Goal: Contribute content

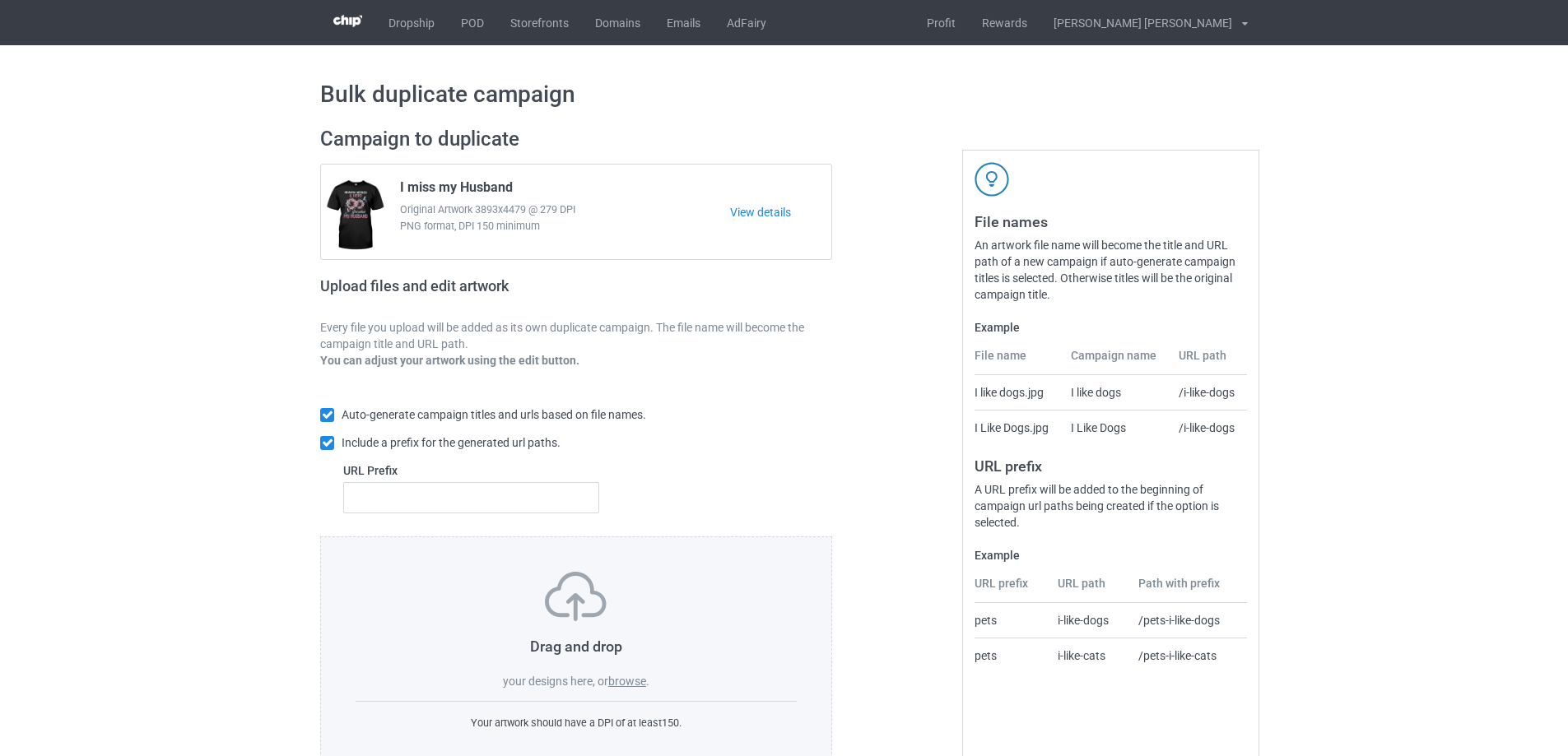
click at [631, 680] on label "browse" at bounding box center [627, 680] width 38 height 13
click at [0, 0] on input "browse" at bounding box center [0, 0] width 0 height 0
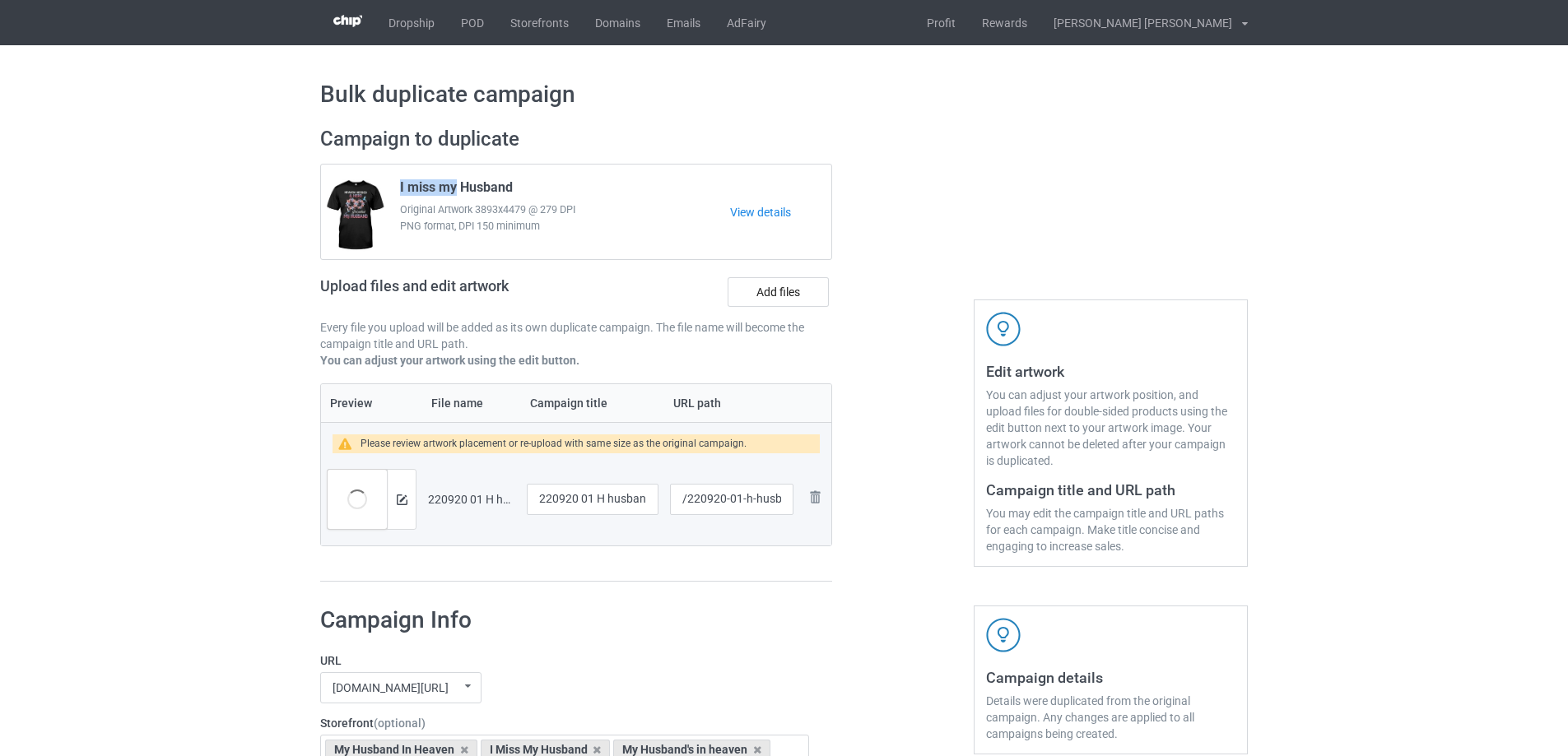
drag, startPoint x: 457, startPoint y: 186, endPoint x: 398, endPoint y: 186, distance: 59.0
click at [398, 186] on div "I miss my Husband Original Artwork 3893x4479 @ 279 DPI PNG format, DPI 150 mini…" at bounding box center [559, 212] width 342 height 77
copy span "I miss my"
drag, startPoint x: 602, startPoint y: 500, endPoint x: 518, endPoint y: 496, distance: 84.1
click at [495, 497] on tr "Preview and edit artwork 220920 01 H husband.png 220920 01 H husband /220920-01…" at bounding box center [576, 499] width 511 height 92
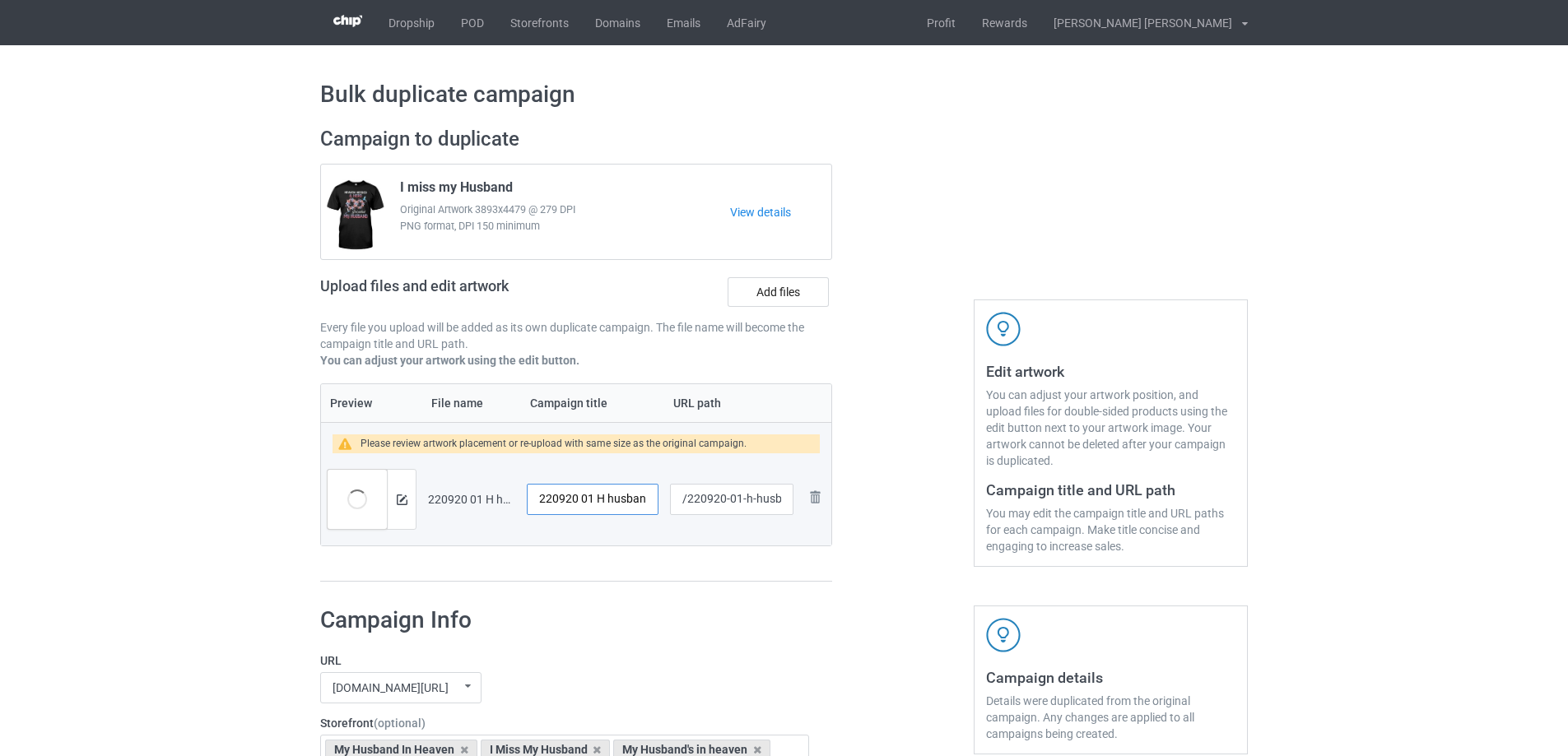
paste input "I miss my"
type input "I miss my husband"
drag, startPoint x: 740, startPoint y: 502, endPoint x: 789, endPoint y: 502, distance: 49.0
click at [789, 502] on input "/220920-01-h-husband" at bounding box center [731, 499] width 123 height 31
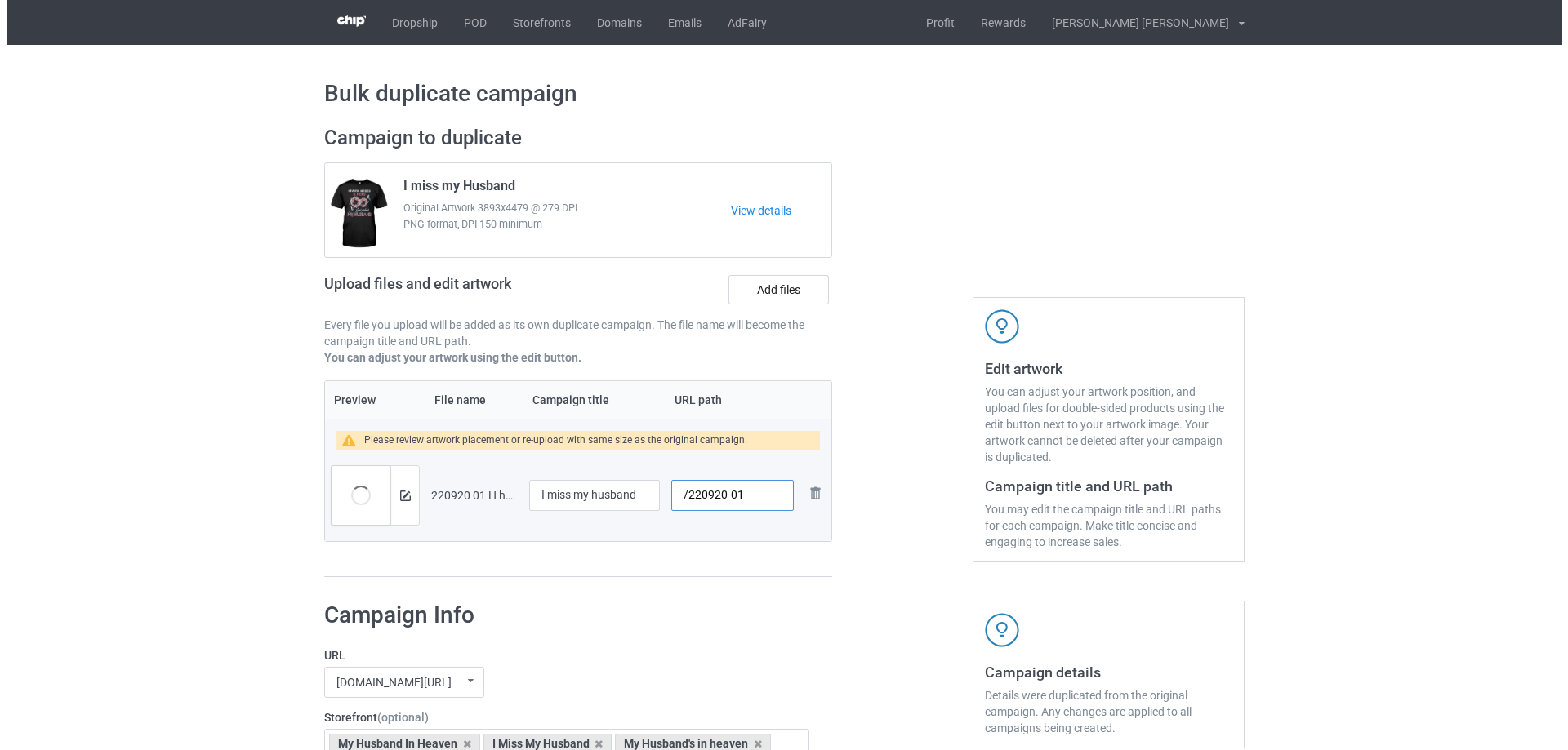
scroll to position [0, 0]
type input "/220920-01"
click at [400, 500] on img at bounding box center [399, 496] width 11 height 11
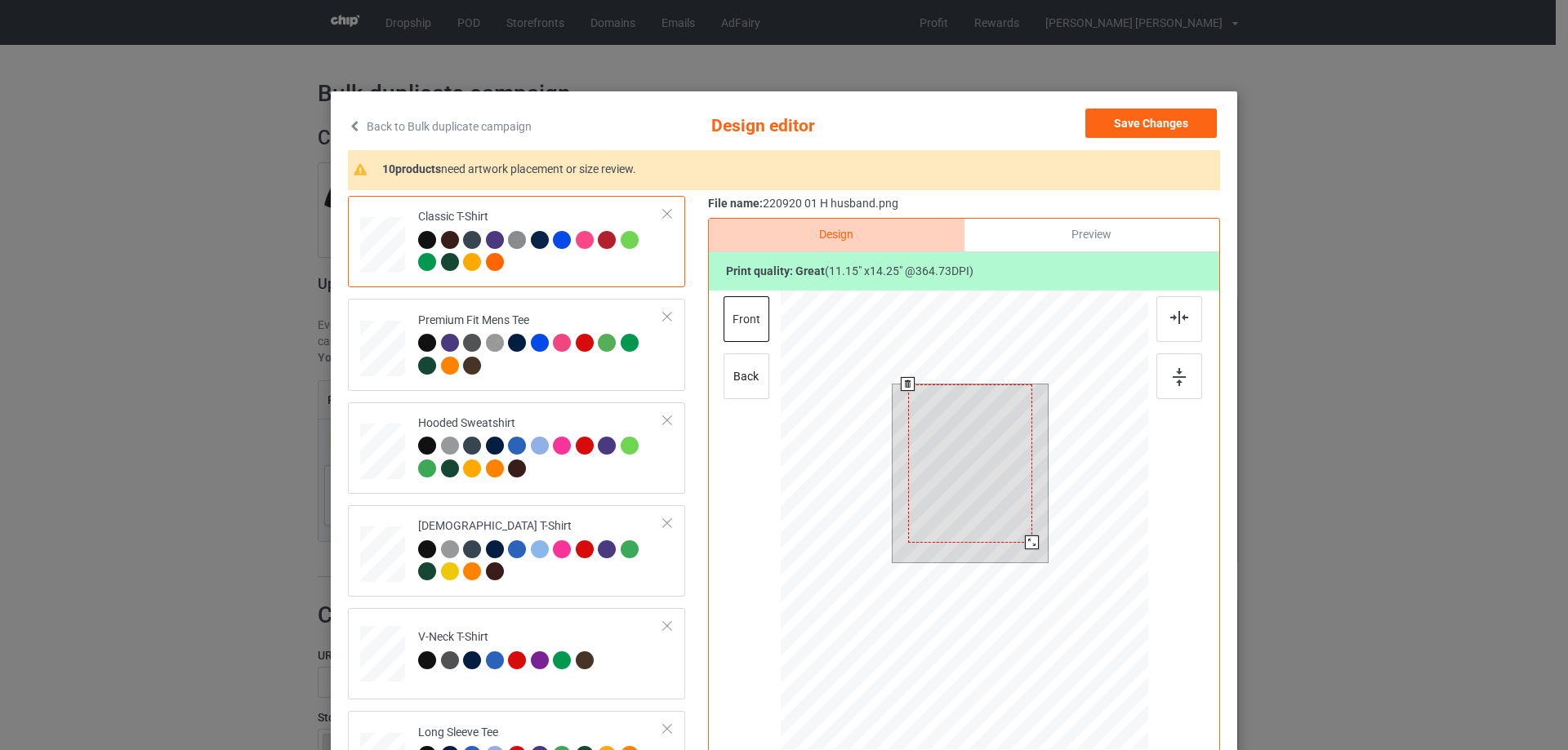
click at [1025, 548] on div at bounding box center [1032, 542] width 13 height 13
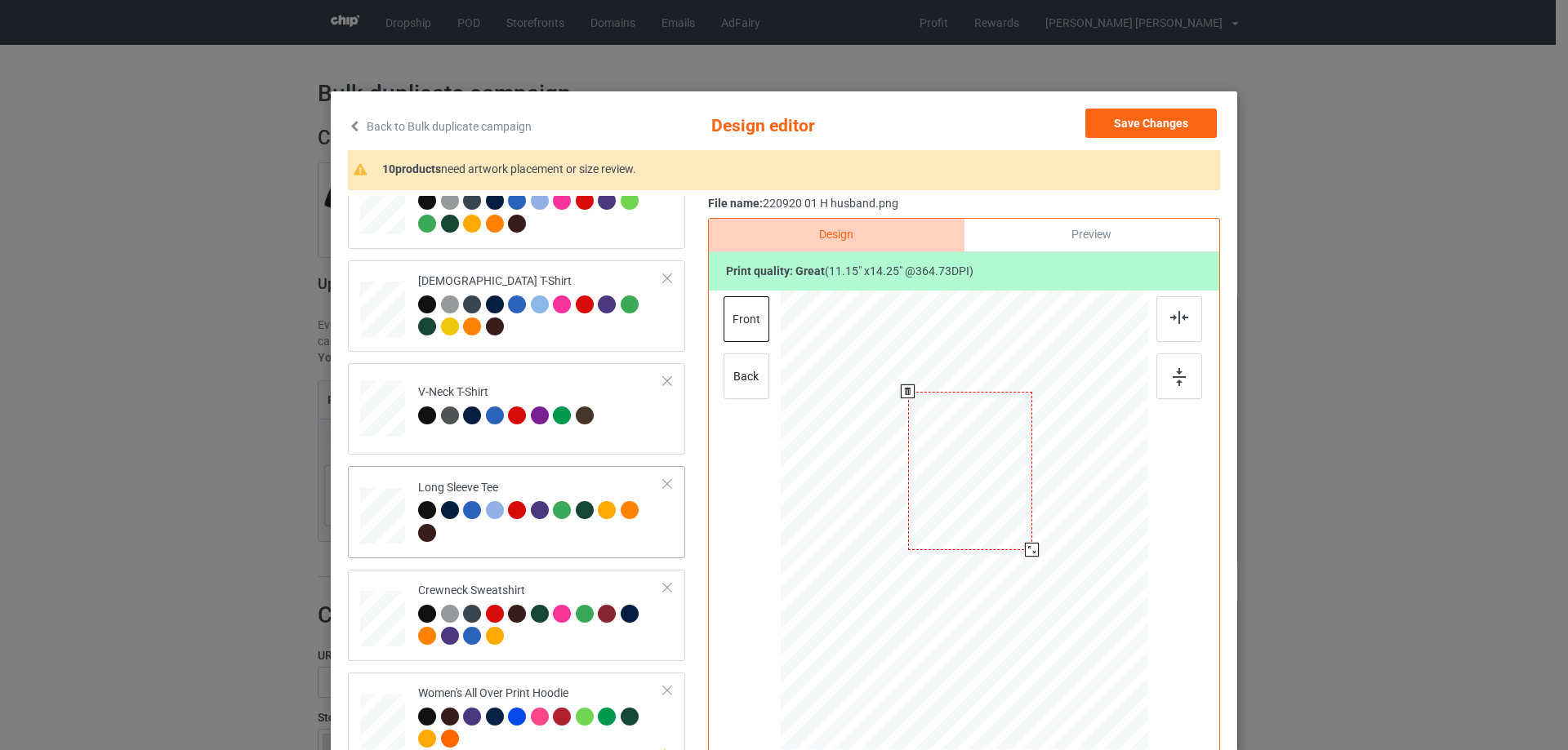
scroll to position [490, 0]
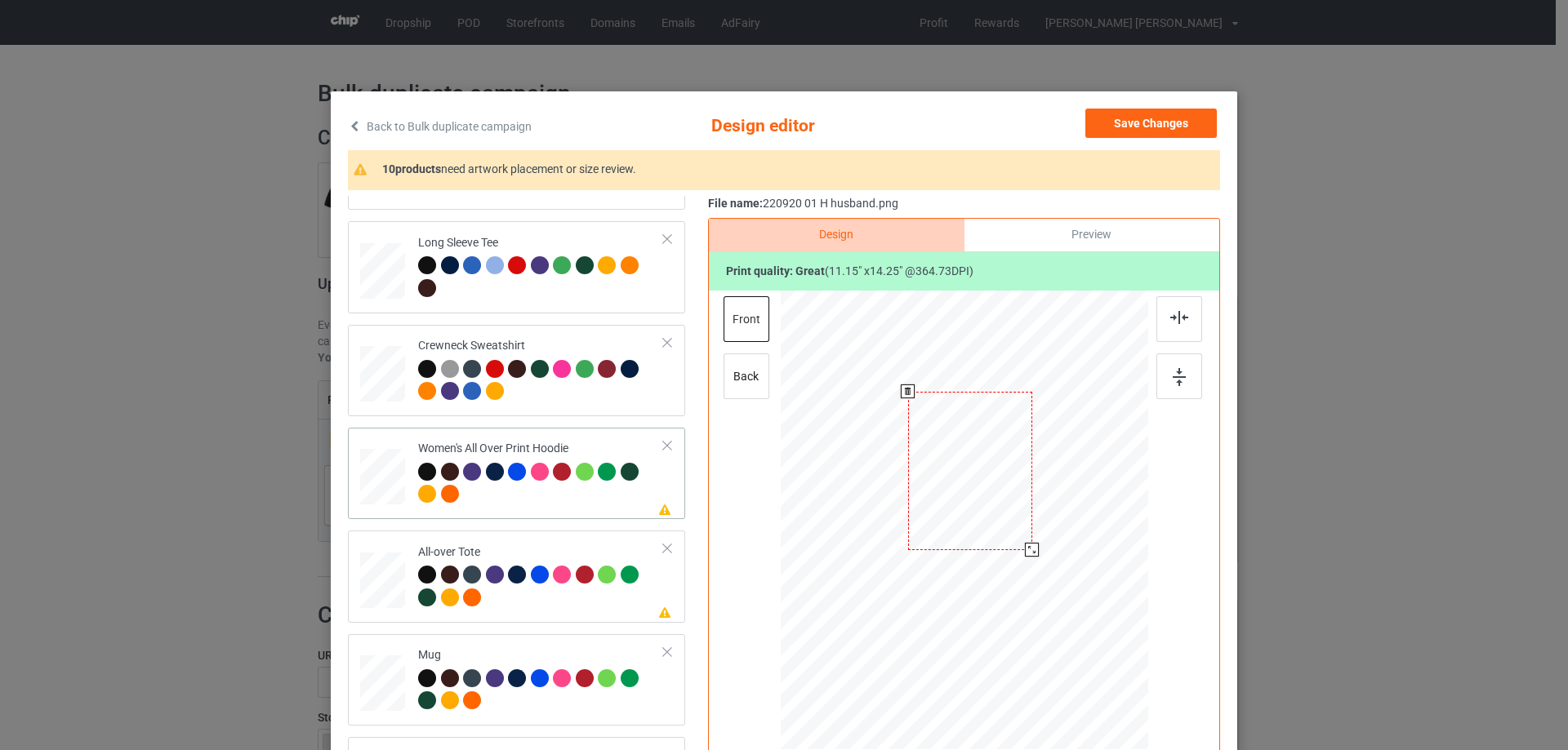
drag, startPoint x: 1067, startPoint y: 665, endPoint x: 1027, endPoint y: 578, distance: 95.8
click at [1027, 578] on div at bounding box center [964, 521] width 368 height 415
drag, startPoint x: 961, startPoint y: 568, endPoint x: 964, endPoint y: 512, distance: 56.1
click at [964, 512] on div at bounding box center [967, 466] width 108 height 138
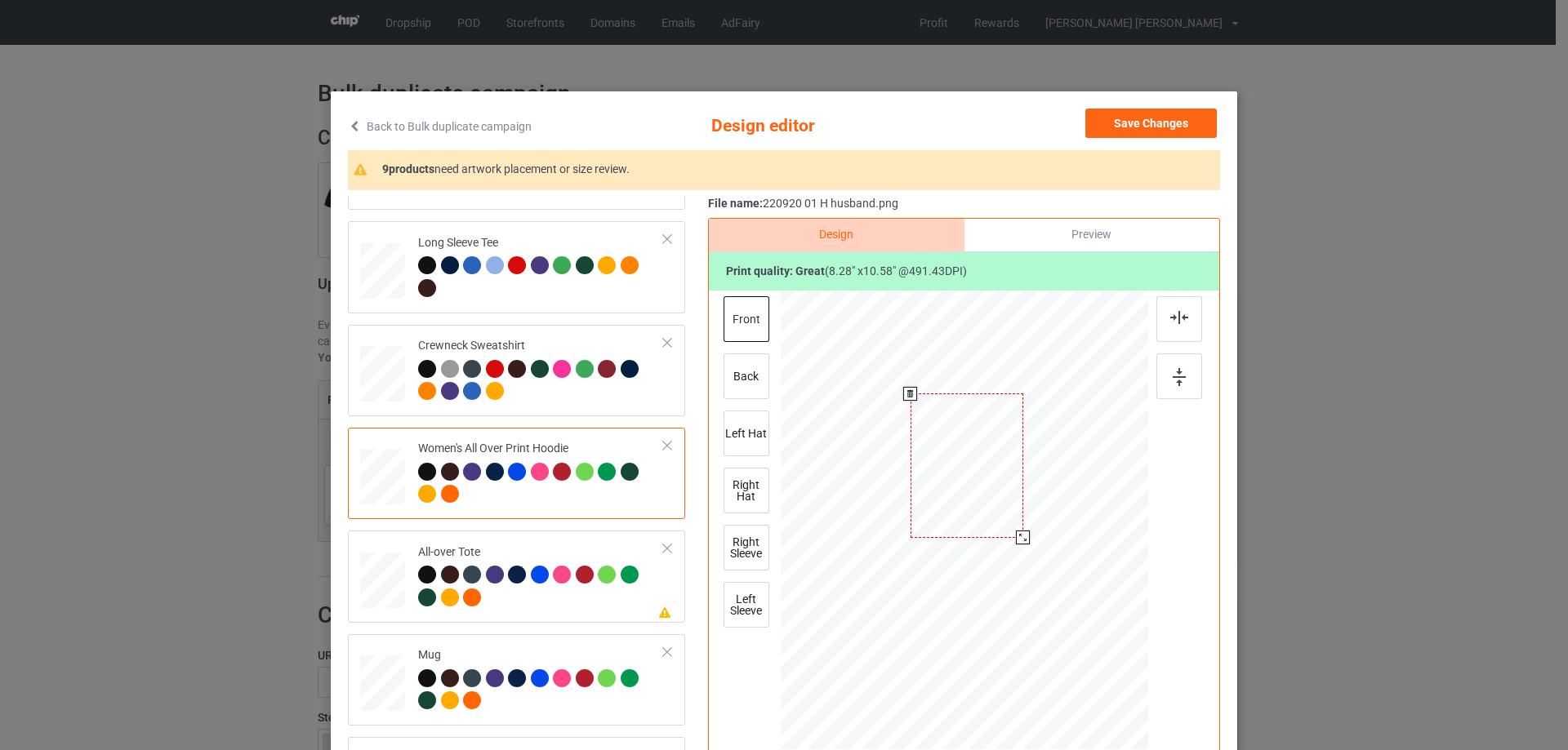
click at [1017, 540] on div at bounding box center [1023, 538] width 13 height 13
click at [1183, 323] on img at bounding box center [1179, 317] width 18 height 13
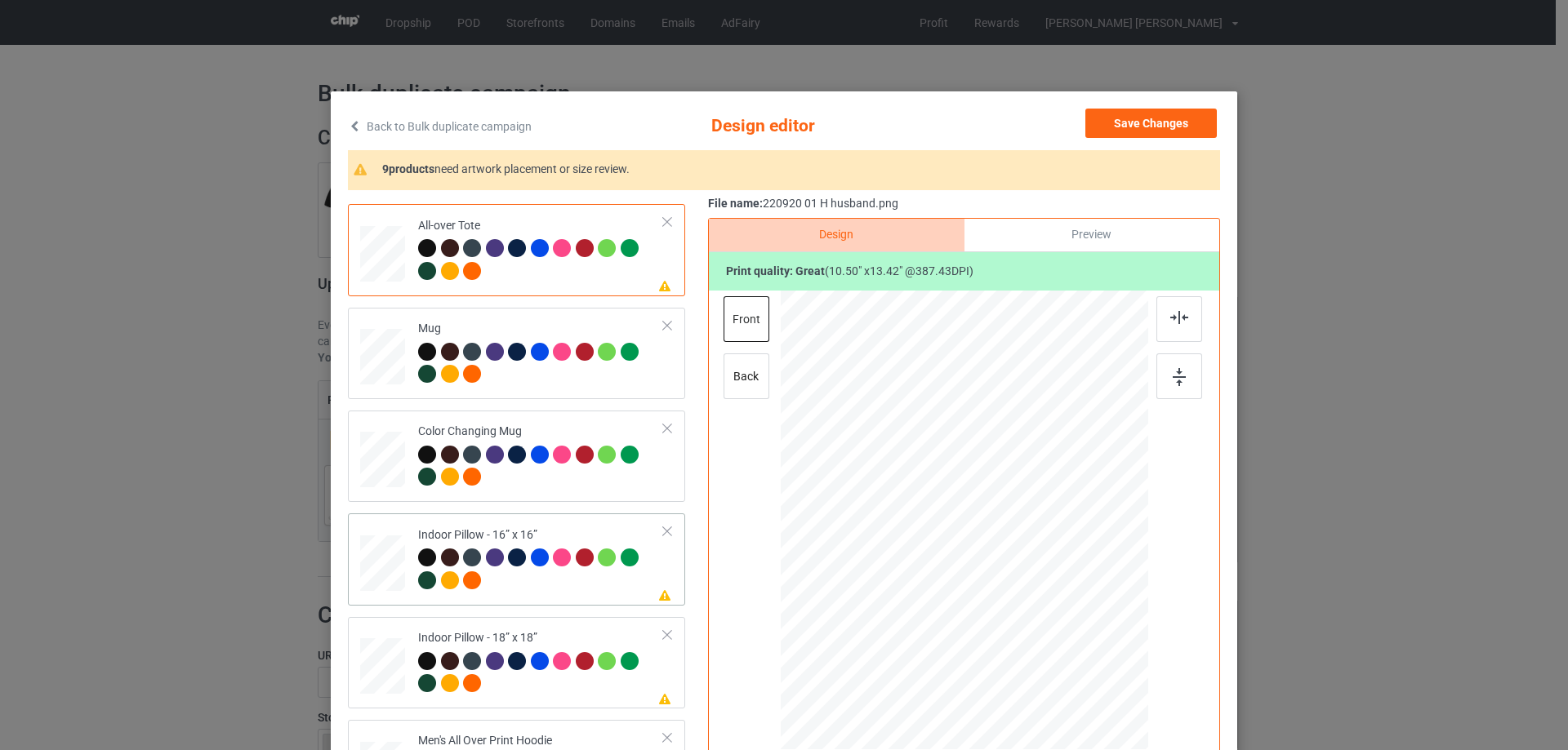
scroll to position [898, 0]
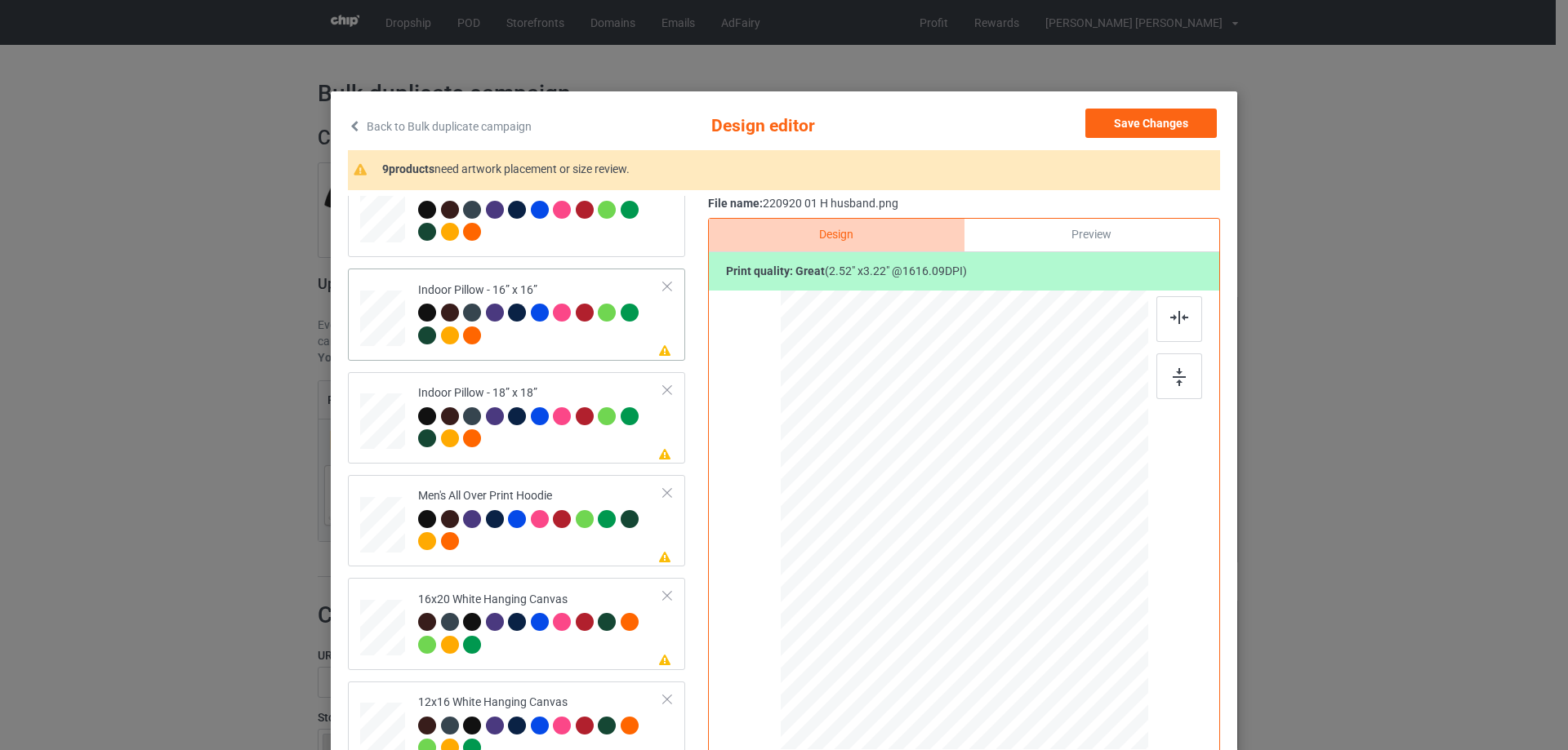
drag, startPoint x: 1069, startPoint y: 662, endPoint x: 1064, endPoint y: 648, distance: 14.9
click at [1064, 648] on div at bounding box center [1065, 650] width 13 height 13
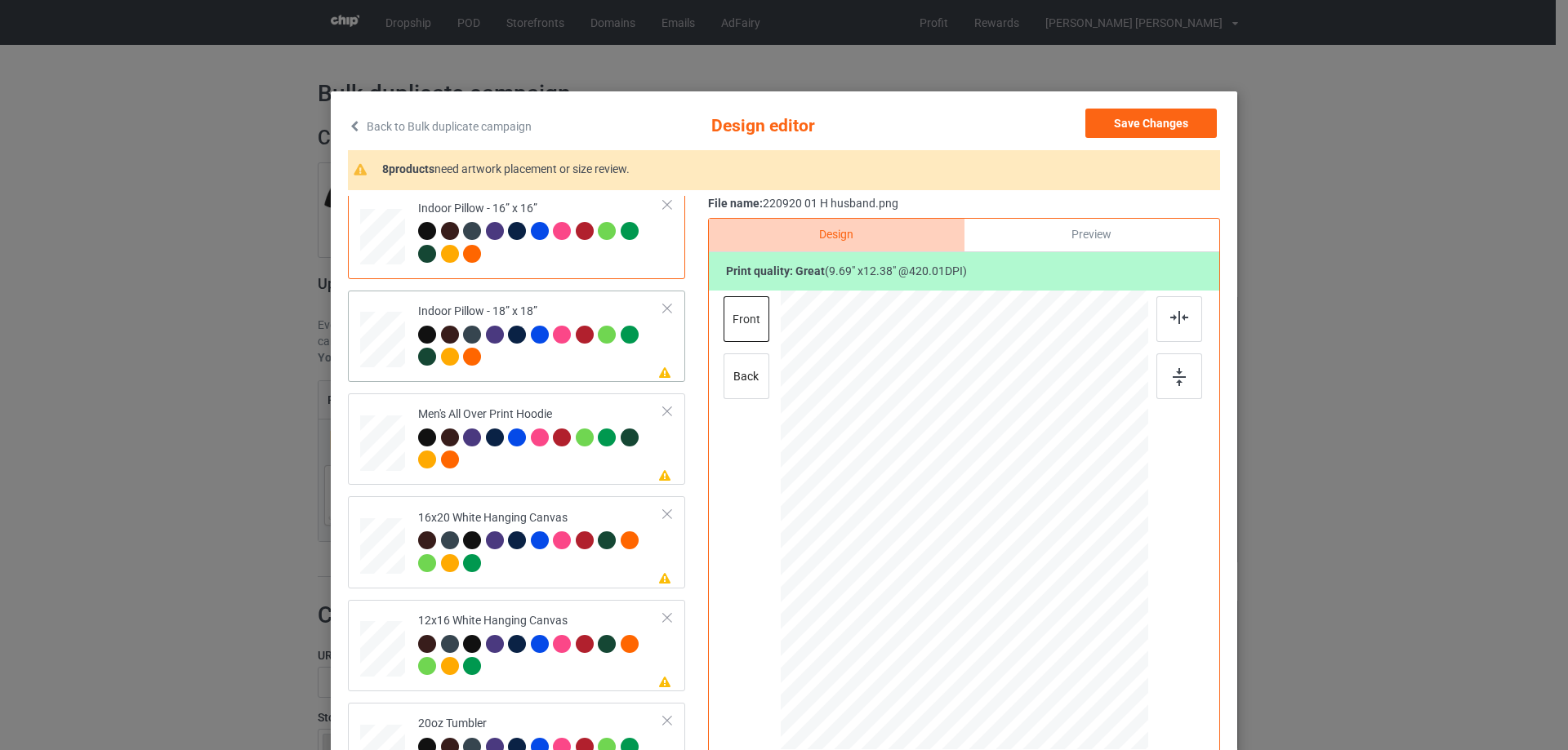
drag, startPoint x: 1066, startPoint y: 665, endPoint x: 1061, endPoint y: 650, distance: 15.8
click at [1061, 650] on div at bounding box center [1064, 649] width 13 height 13
drag, startPoint x: 1072, startPoint y: 664, endPoint x: 1030, endPoint y: 579, distance: 94.8
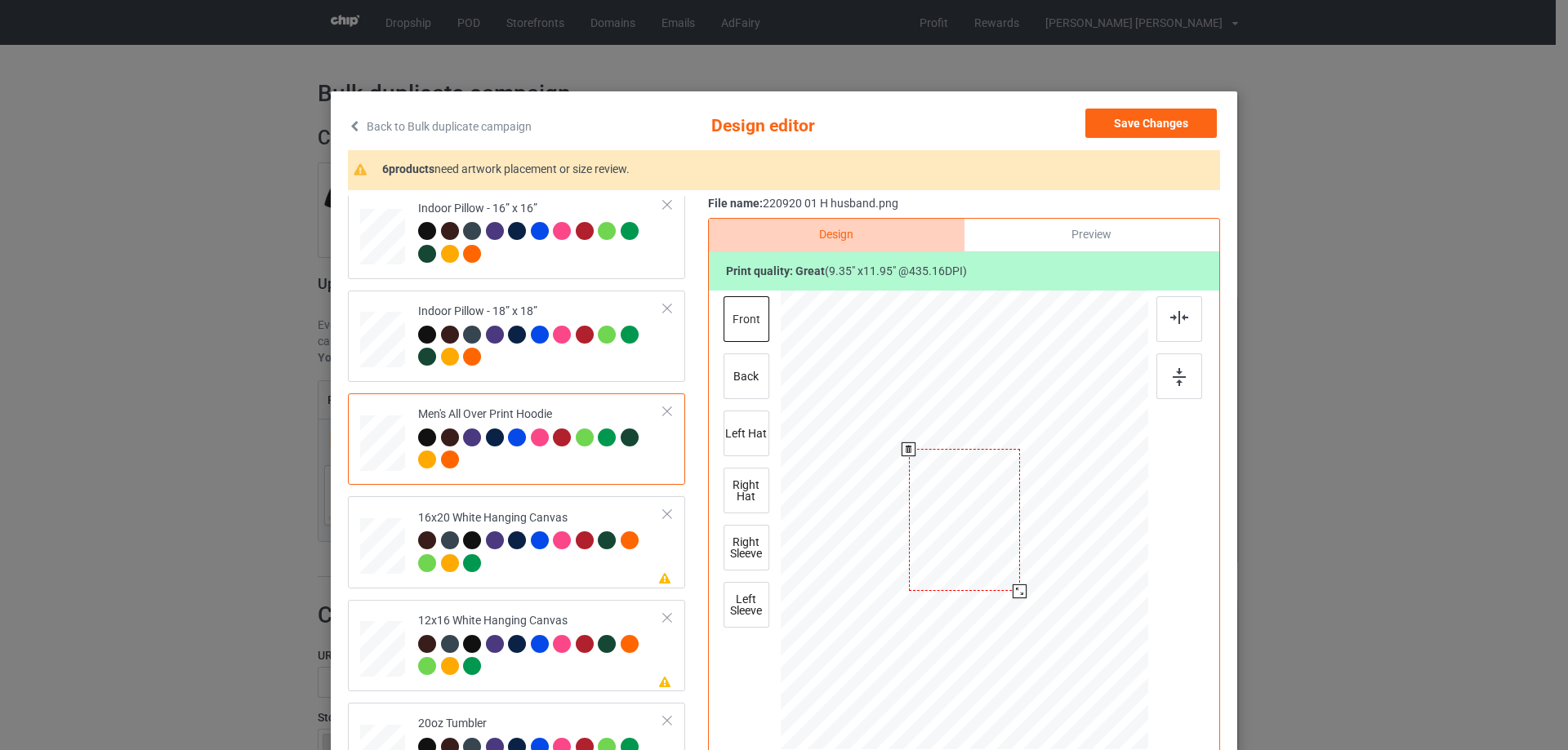
click at [1030, 579] on div at bounding box center [964, 520] width 368 height 390
click at [986, 513] on div at bounding box center [968, 474] width 111 height 142
click at [1168, 326] on div at bounding box center [1179, 319] width 46 height 46
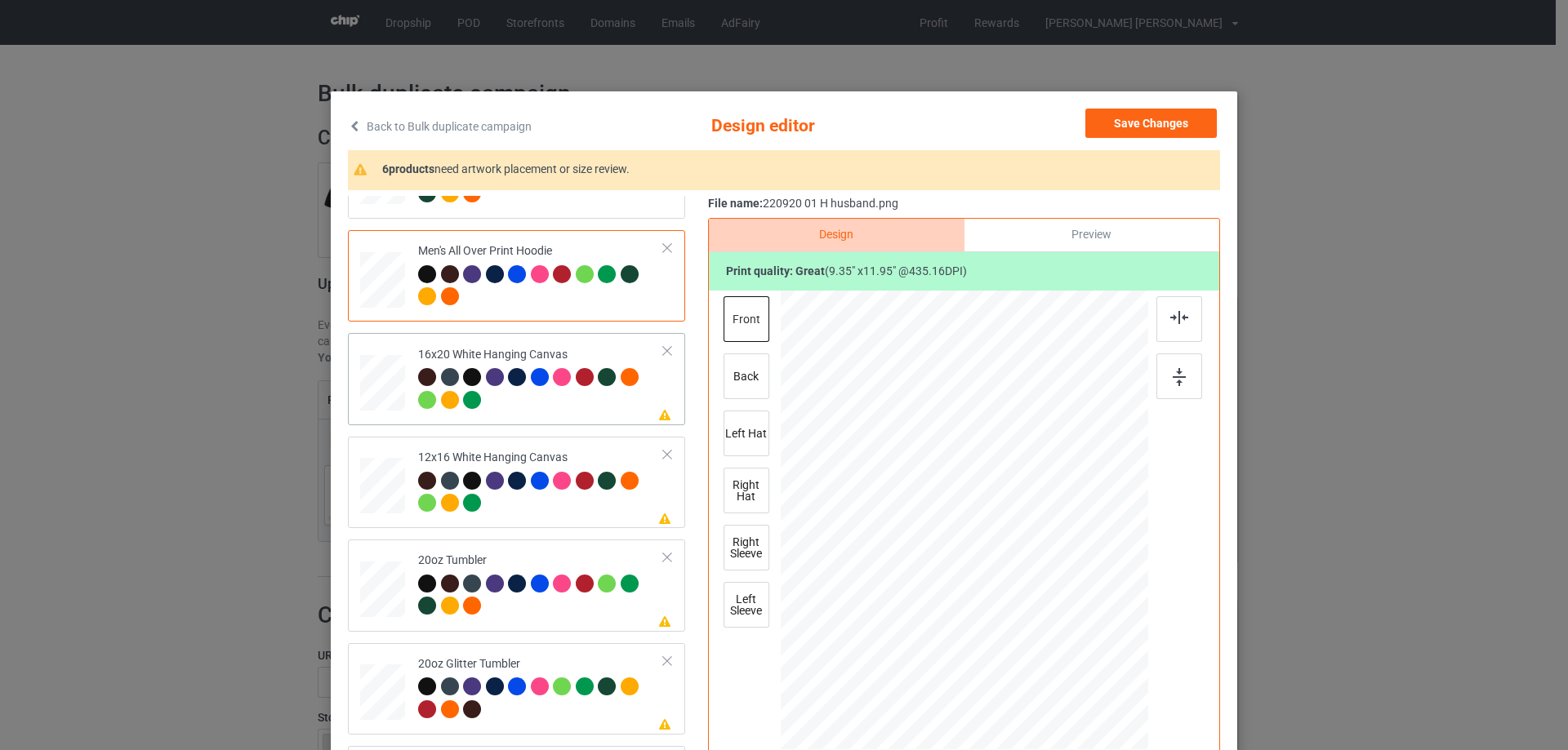
click at [1124, 732] on div at bounding box center [1130, 728] width 13 height 13
click at [391, 398] on div at bounding box center [382, 383] width 45 height 56
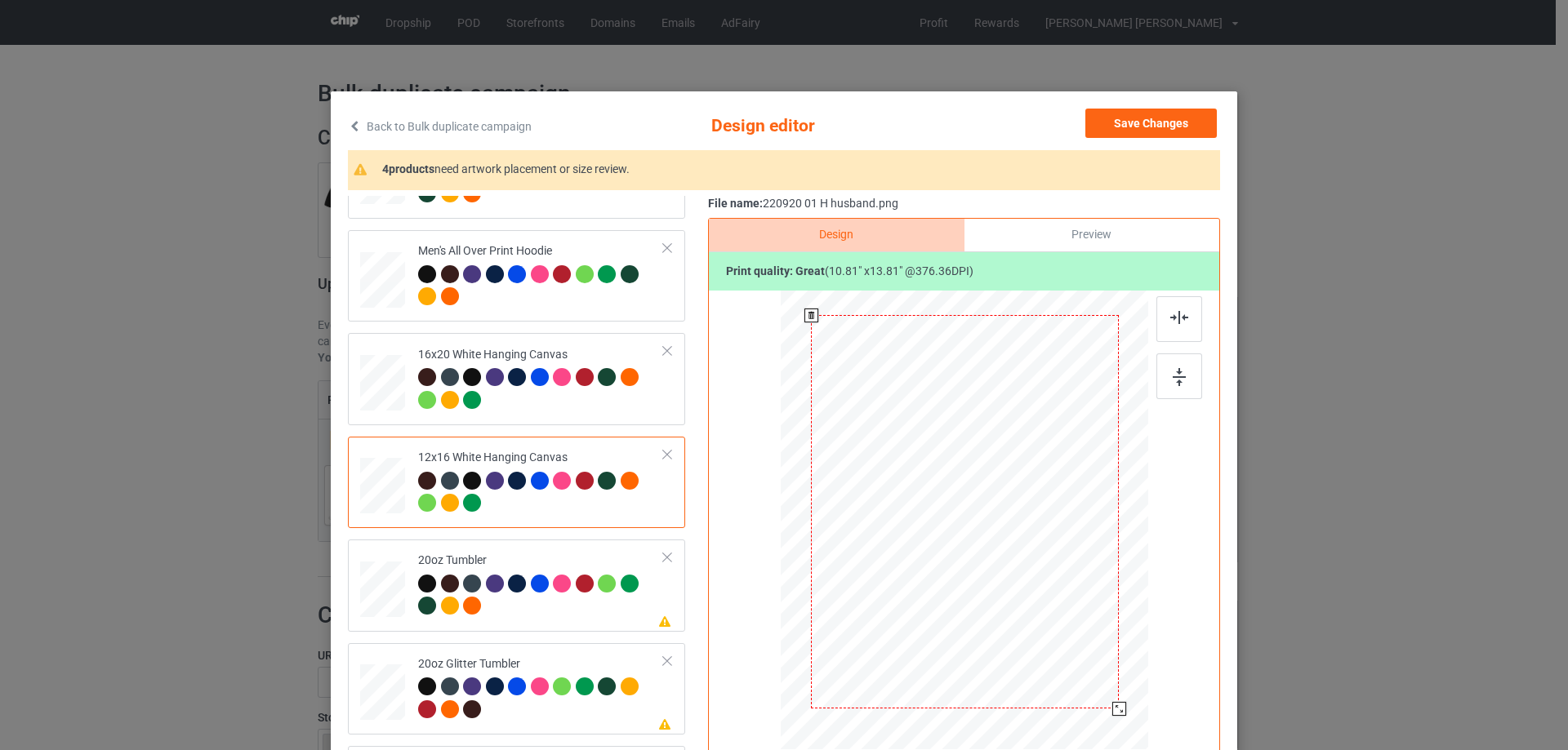
drag, startPoint x: 1101, startPoint y: 696, endPoint x: 1107, endPoint y: 713, distance: 18.0
click at [1112, 713] on div at bounding box center [1119, 709] width 13 height 13
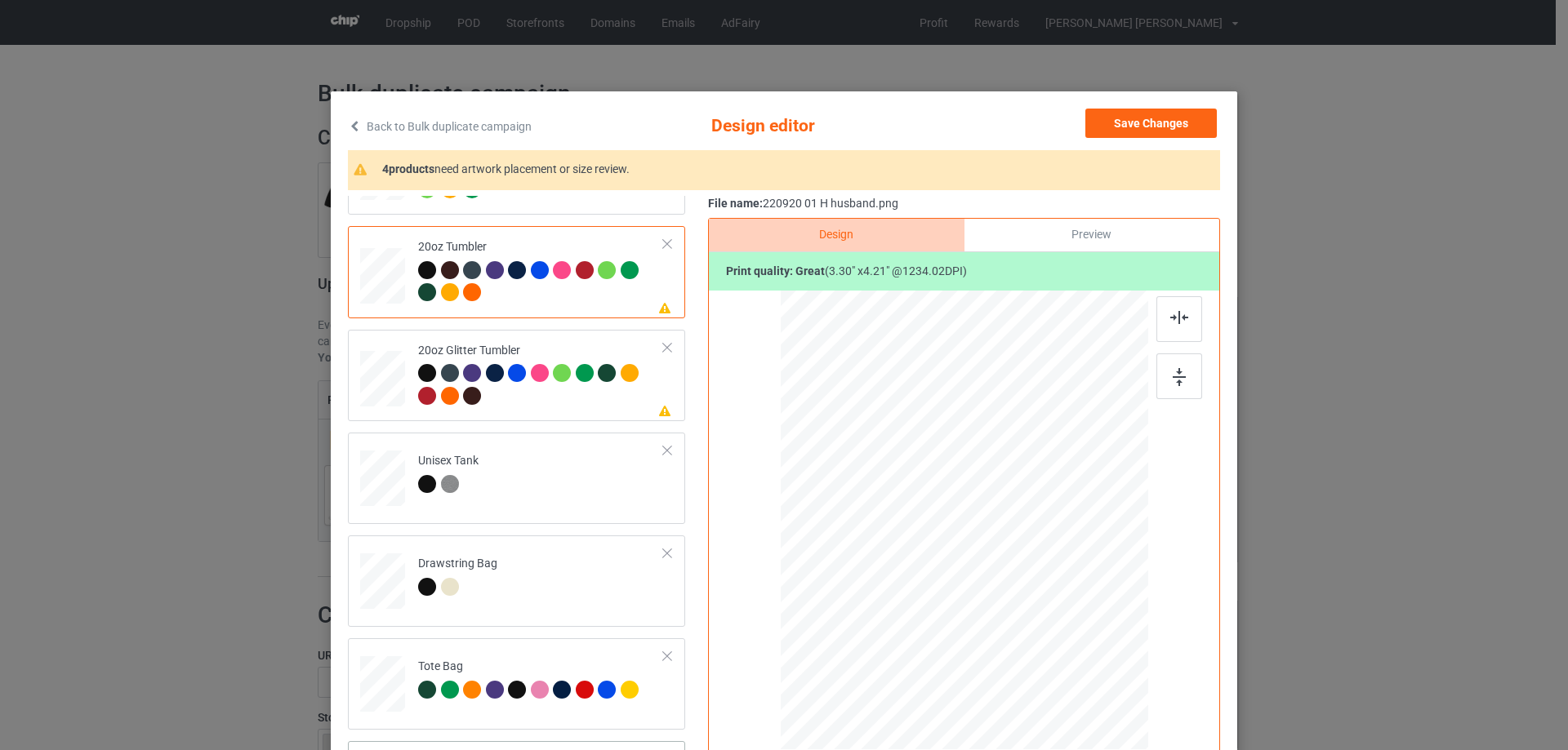
scroll to position [192, 0]
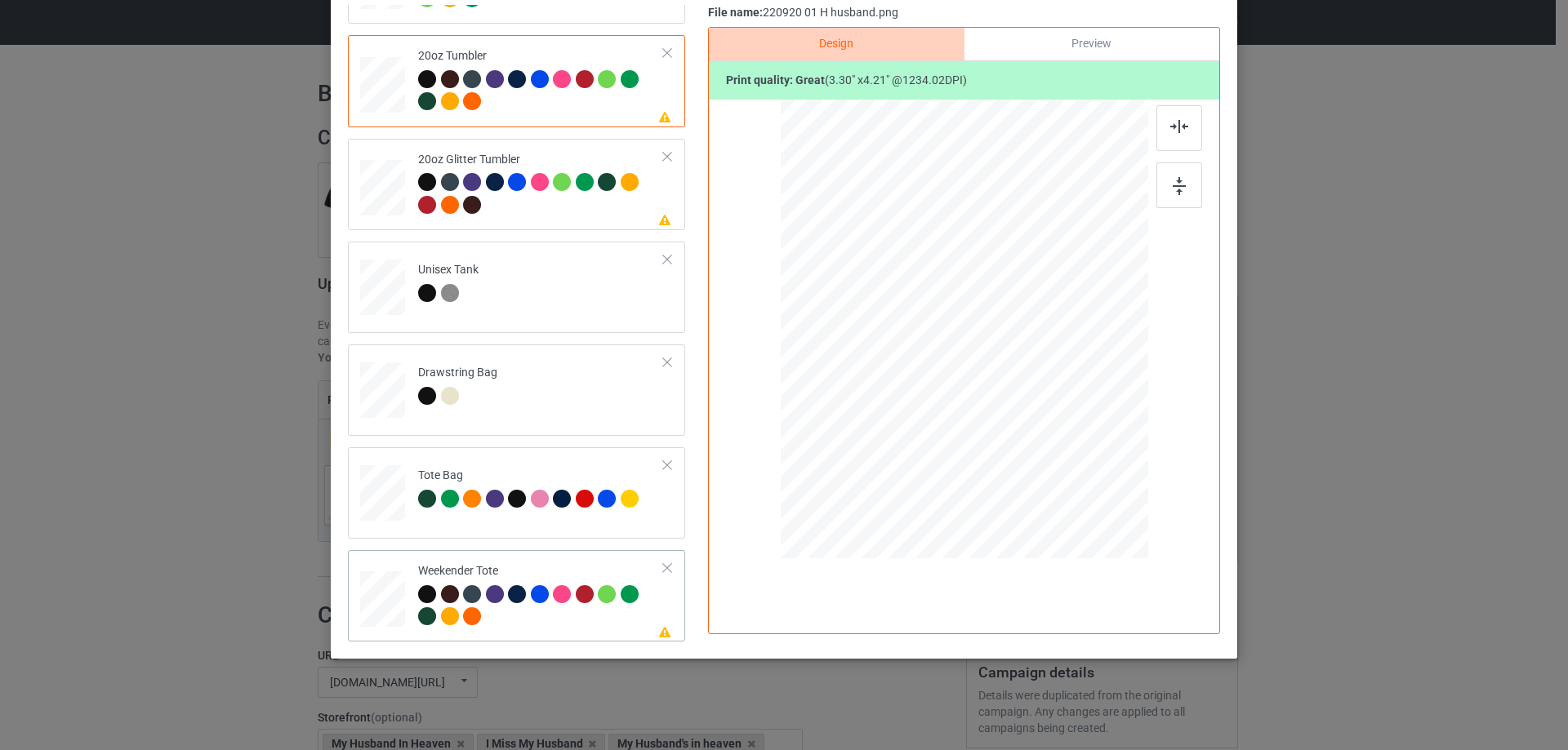
drag, startPoint x: 379, startPoint y: 595, endPoint x: 461, endPoint y: 597, distance: 82.0
drag, startPoint x: 1066, startPoint y: 469, endPoint x: 1029, endPoint y: 410, distance: 69.6
click at [1029, 410] on div at bounding box center [1031, 415] width 13 height 13
click at [993, 396] on div at bounding box center [963, 324] width 134 height 171
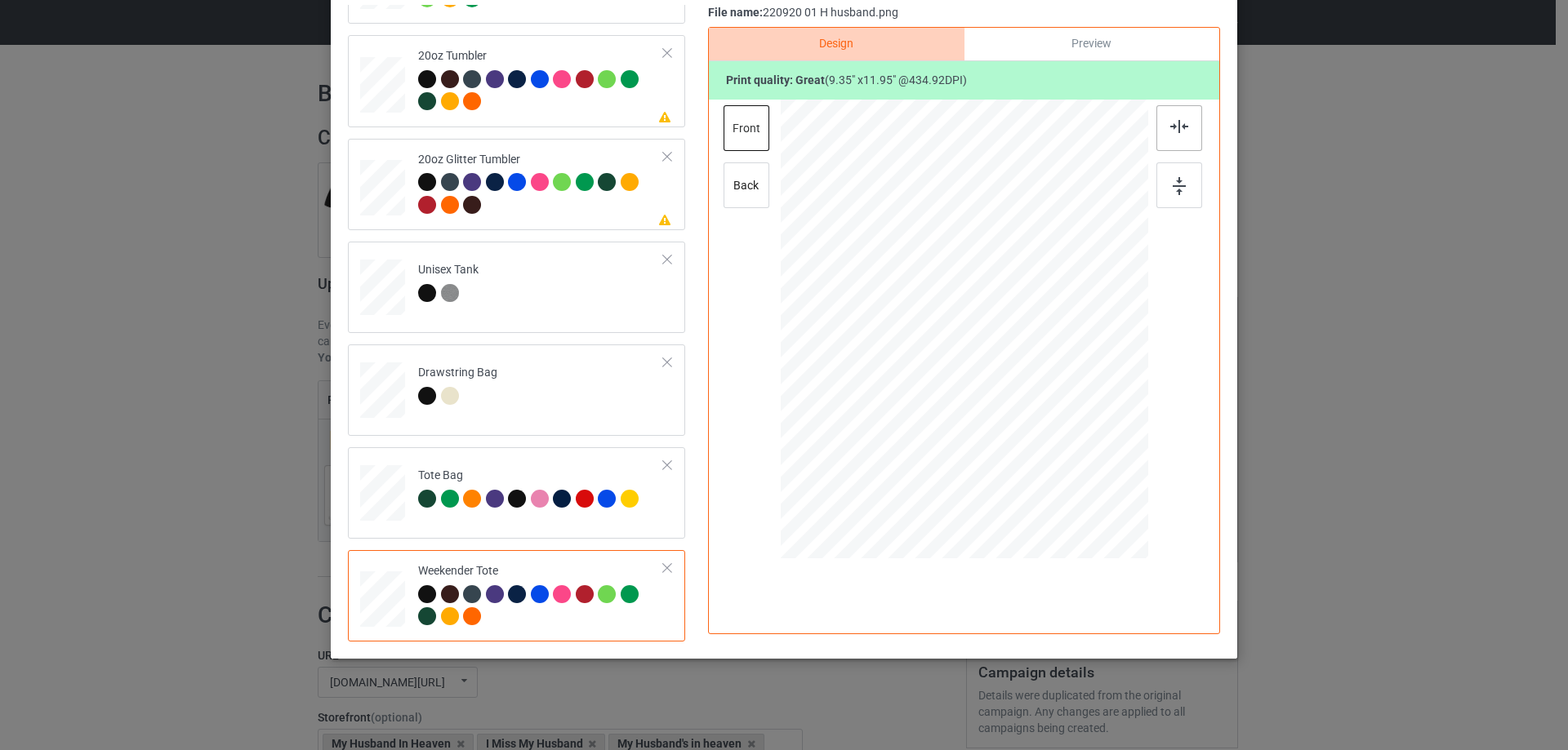
click at [1177, 127] on img at bounding box center [1179, 126] width 18 height 13
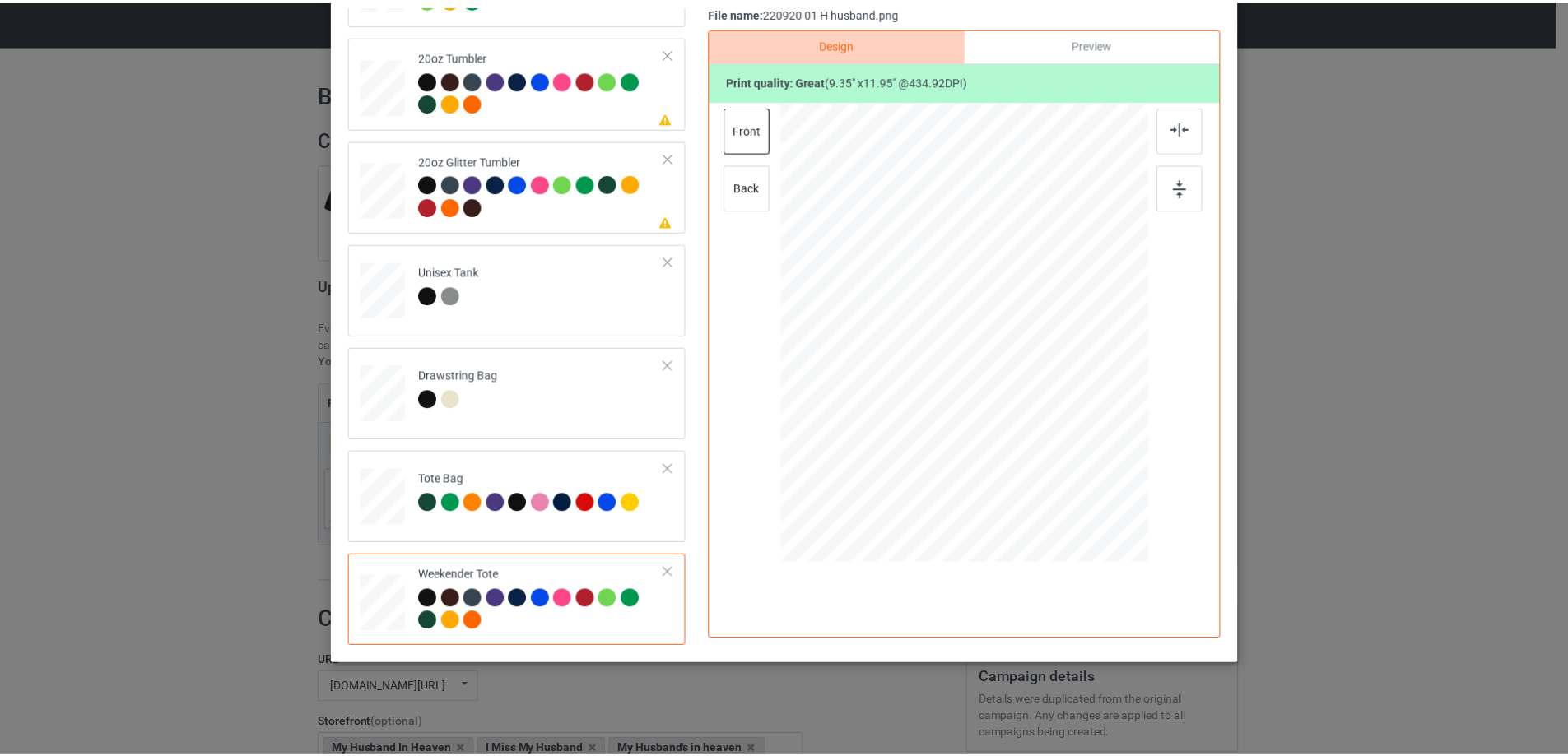
scroll to position [0, 0]
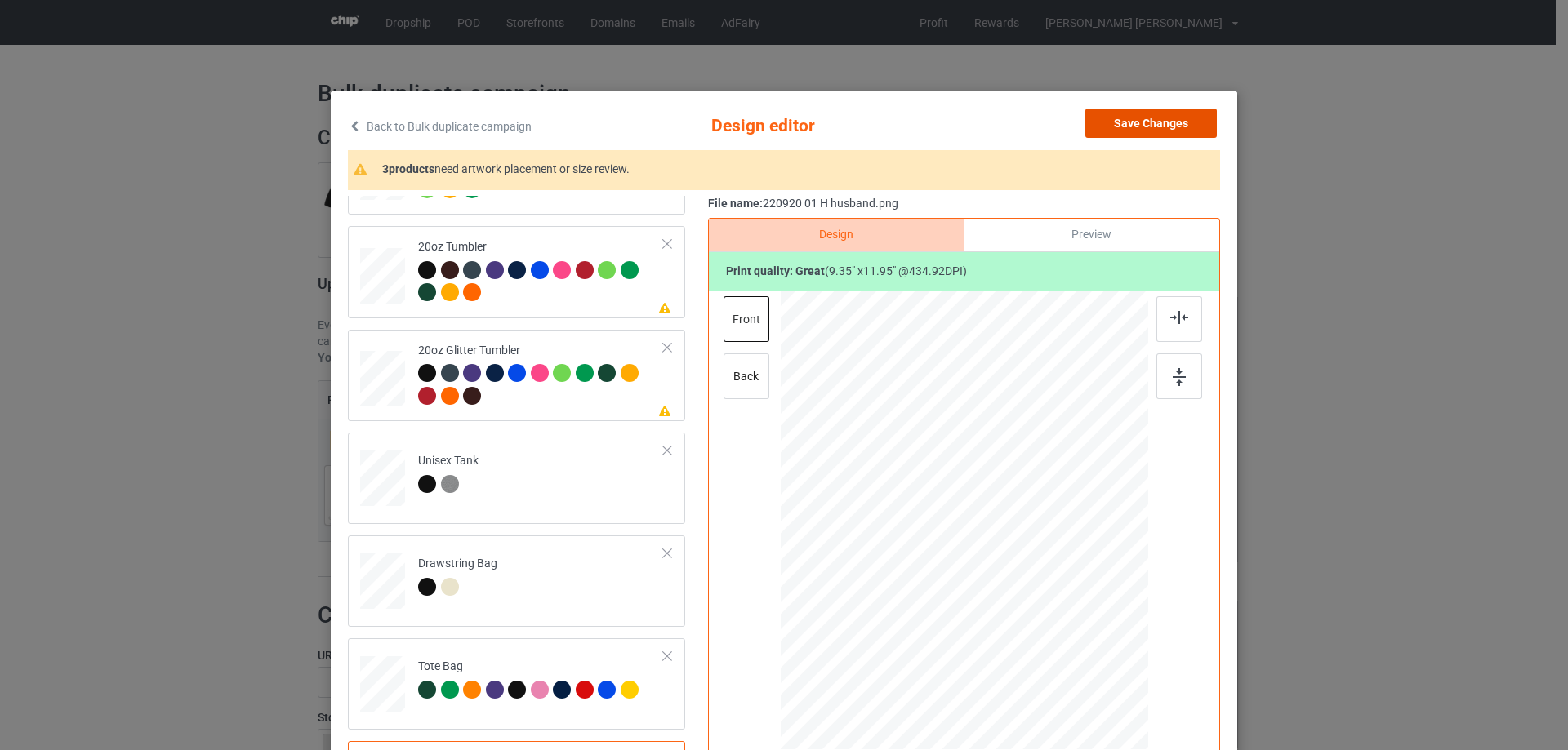
click at [1156, 129] on button "Save Changes" at bounding box center [1151, 123] width 132 height 29
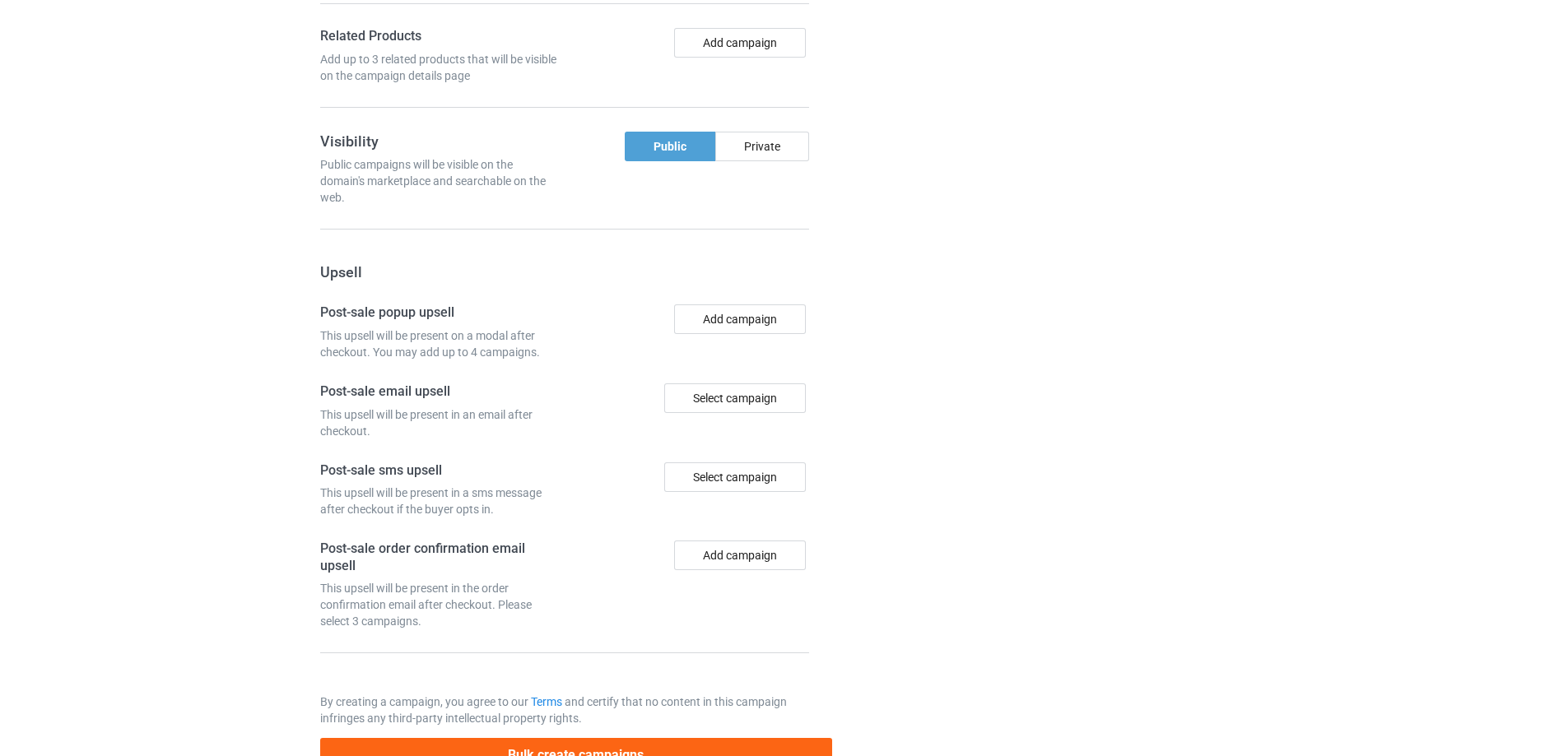
scroll to position [1348, 0]
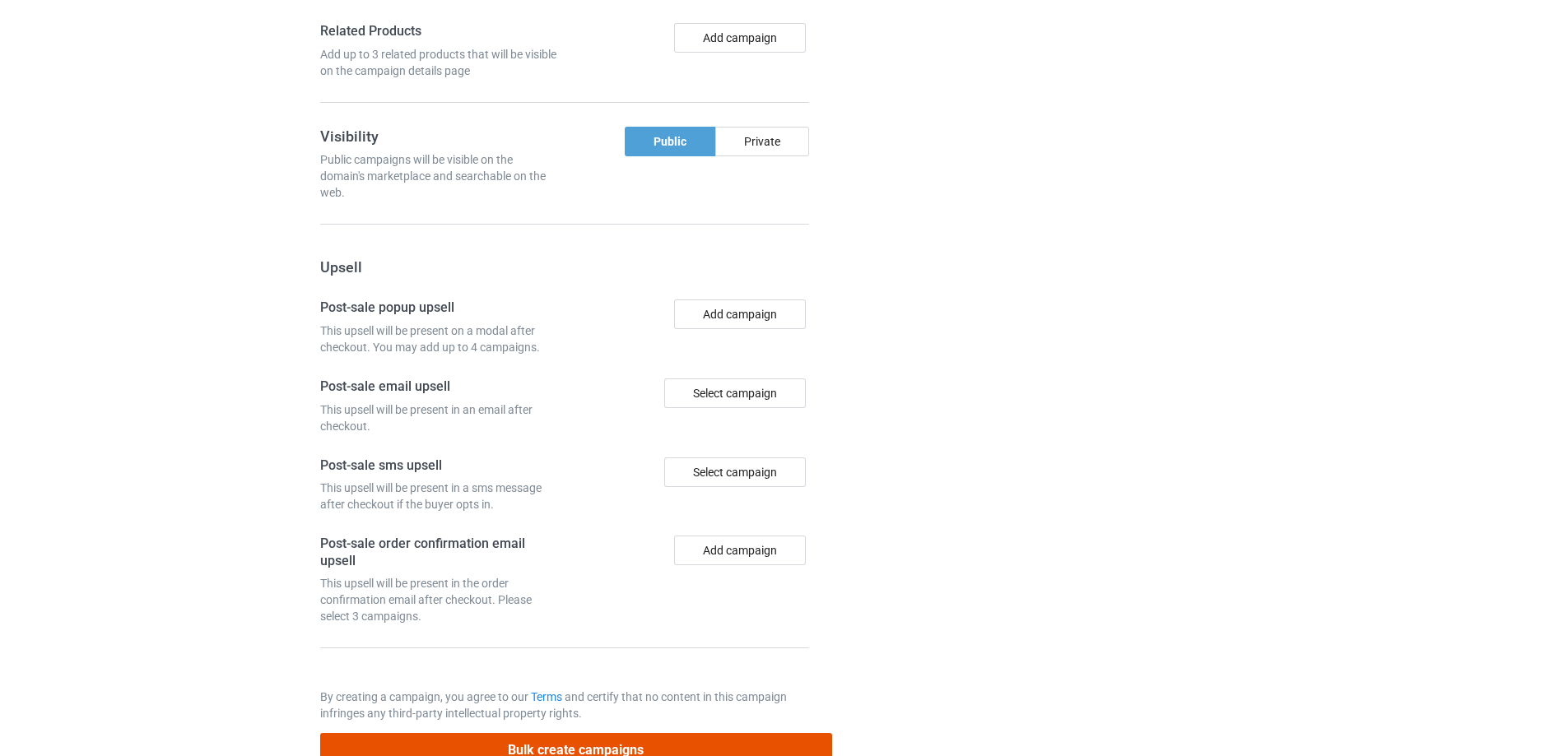
click at [550, 751] on button "Bulk create campaigns" at bounding box center [576, 750] width 512 height 34
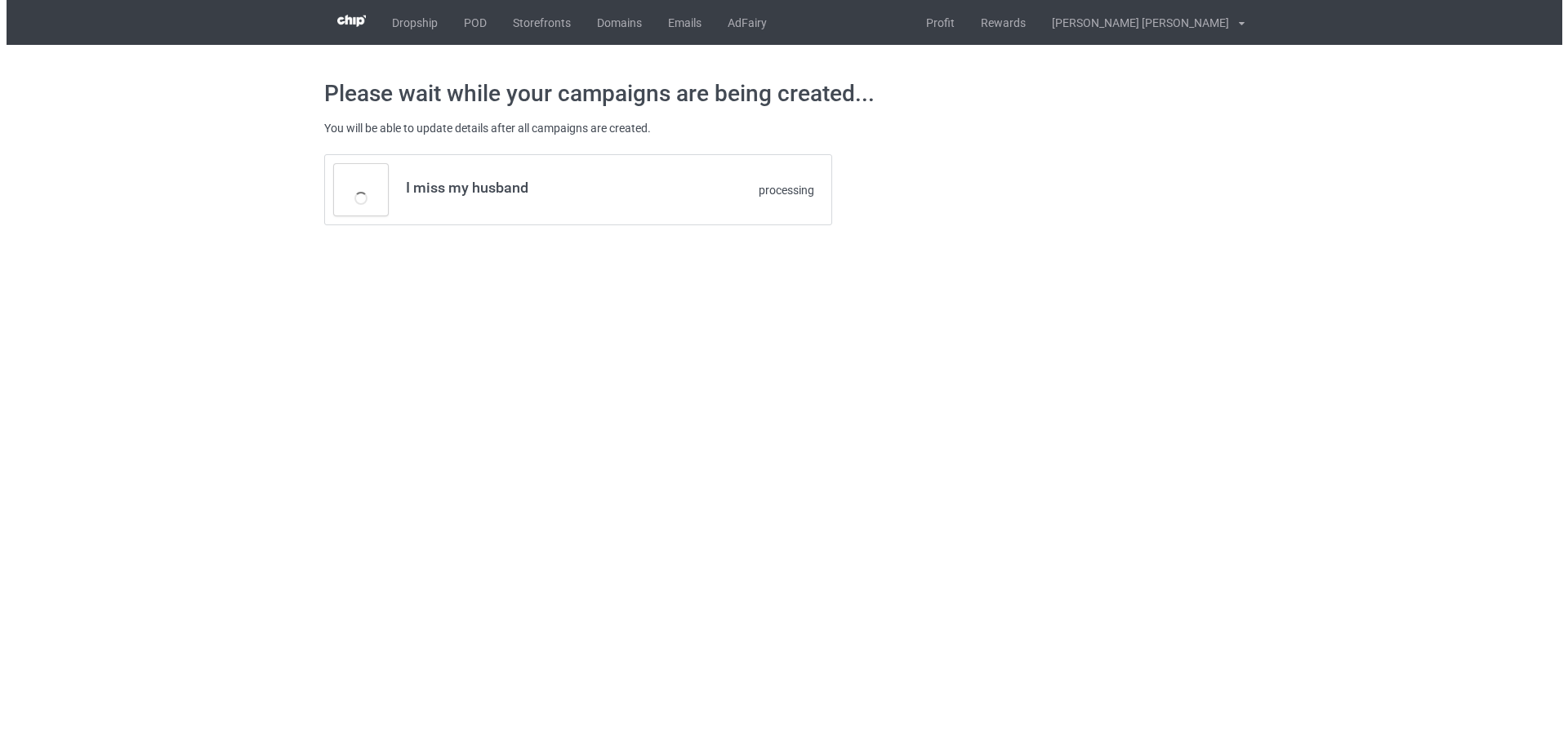
scroll to position [0, 0]
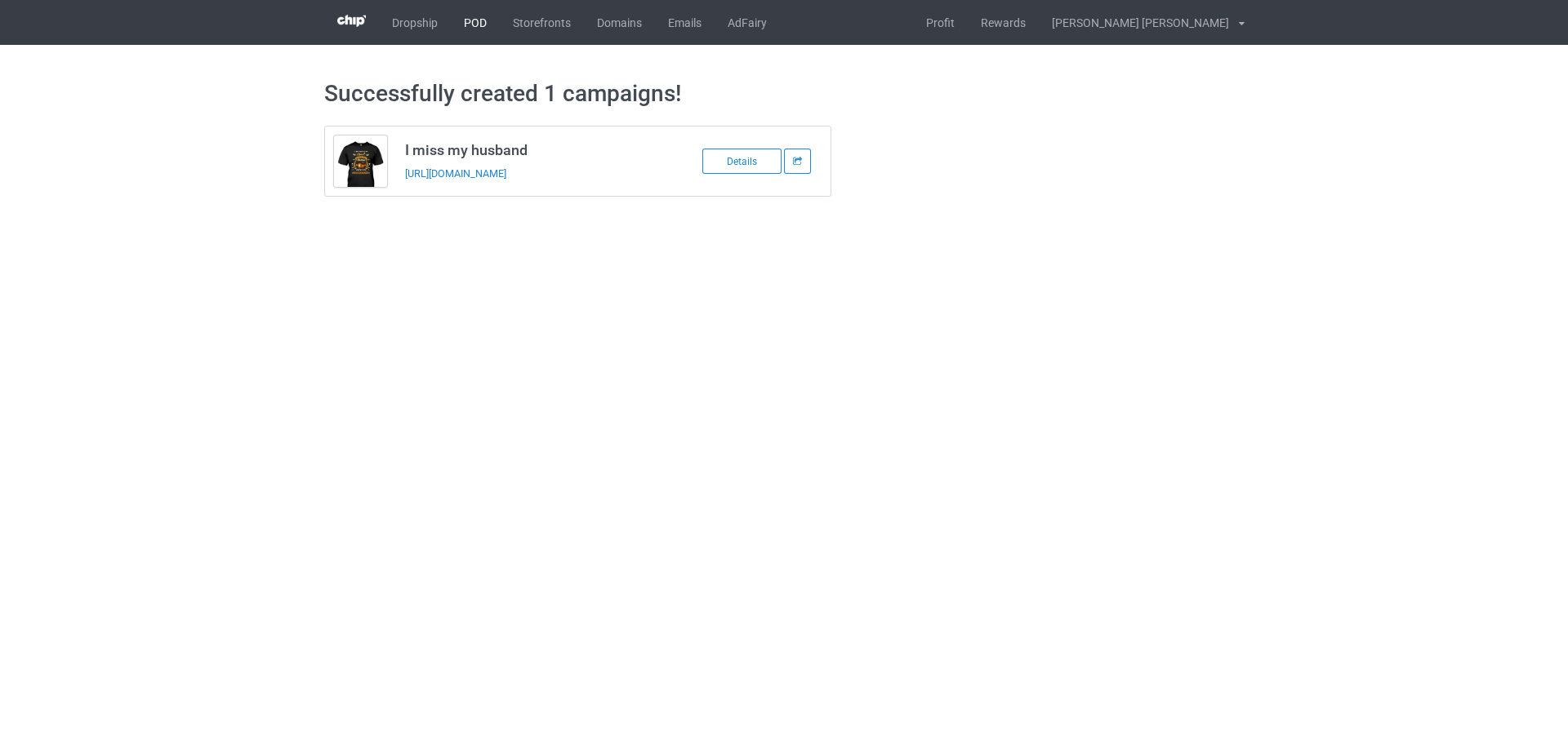
click at [464, 22] on link "POD" at bounding box center [475, 22] width 49 height 45
